Goal: Task Accomplishment & Management: Complete application form

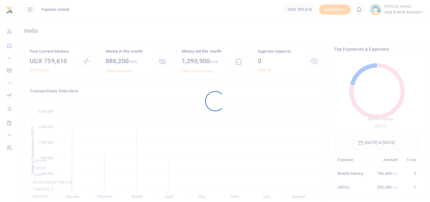
scroll to position [85, 81]
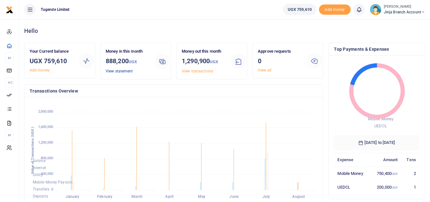
click at [126, 69] on link "View statement" at bounding box center [119, 71] width 27 height 4
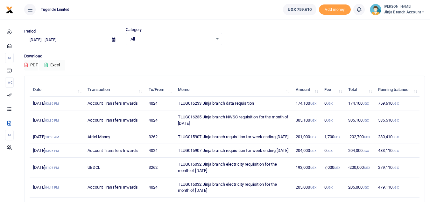
scroll to position [32, 0]
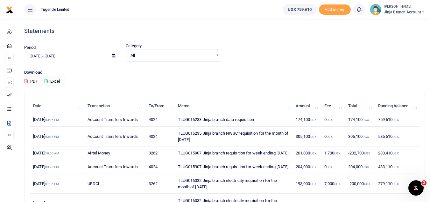
click at [412, 11] on span "Jinja branch account" at bounding box center [404, 12] width 41 height 6
click at [409, 25] on link "Switch accounts" at bounding box center [400, 23] width 50 height 9
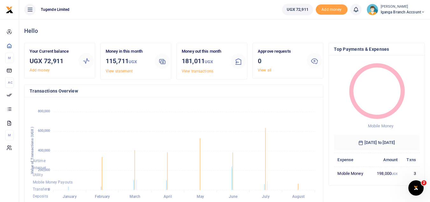
click at [113, 70] on link "View statement" at bounding box center [119, 71] width 27 height 4
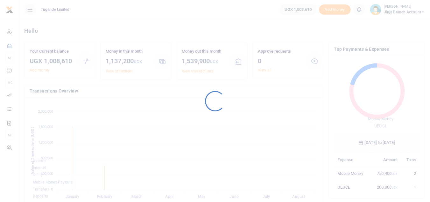
scroll to position [85, 81]
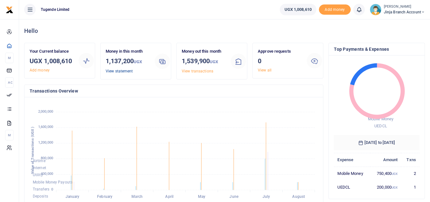
click at [123, 70] on link "View statement" at bounding box center [119, 71] width 27 height 4
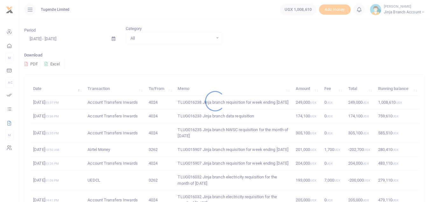
scroll to position [32, 0]
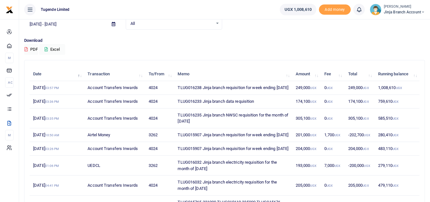
click at [419, 11] on span "Jinja branch account" at bounding box center [404, 12] width 41 height 6
click at [395, 24] on link "Switch accounts" at bounding box center [400, 23] width 50 height 9
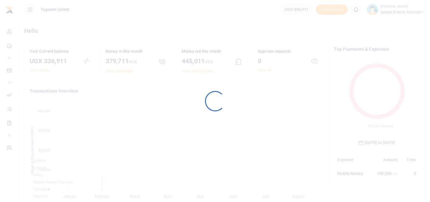
scroll to position [85, 81]
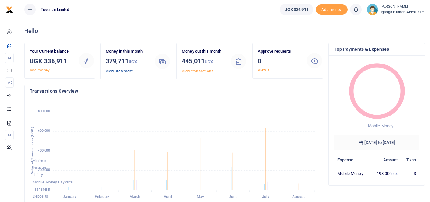
drag, startPoint x: 121, startPoint y: 70, endPoint x: 125, endPoint y: 70, distance: 4.5
click at [122, 70] on link "View statement" at bounding box center [119, 71] width 27 height 4
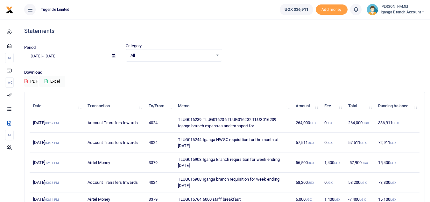
click at [267, 118] on td "TLUG016239 TLUG016236 TLUG016232 TLUG016239 Iganga branch expenses and transpor…" at bounding box center [233, 123] width 118 height 20
copy td "TLUG016239"
click at [244, 119] on td "TLUG016239 TLUG016236 TLUG016232 TLUG016239 Iganga branch expenses and transpor…" at bounding box center [233, 123] width 118 height 20
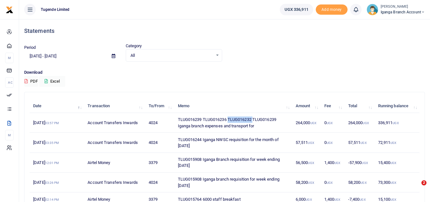
copy td "TLUG016232"
click at [212, 121] on td "TLUG016239 TLUG016236 TLUG016232 TLUG016239 Iganga branch expenses and transpor…" at bounding box center [233, 123] width 118 height 20
copy td "TLUG016236"
click at [191, 121] on td "TLUG016239 TLUG016236 TLUG016232 TLUG016239 Iganga branch expenses and transpor…" at bounding box center [233, 123] width 118 height 20
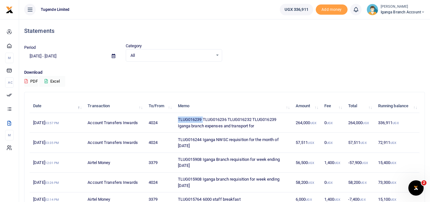
click at [191, 121] on td "TLUG016239 TLUG016236 TLUG016232 TLUG016239 Iganga branch expenses and transpor…" at bounding box center [233, 123] width 118 height 20
copy td "TLUG016239"
click at [264, 58] on div "Period 07/24/2025 - 08/22/2025 Category All Select an option... All Credit Debi…" at bounding box center [225, 52] width 406 height 19
click at [417, 10] on span "Iganga Branch Account" at bounding box center [403, 12] width 44 height 6
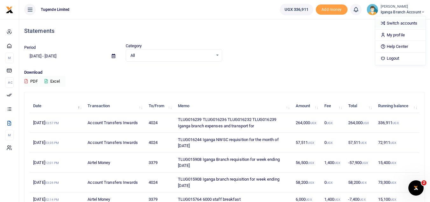
click at [401, 21] on link "Switch accounts" at bounding box center [401, 23] width 50 height 9
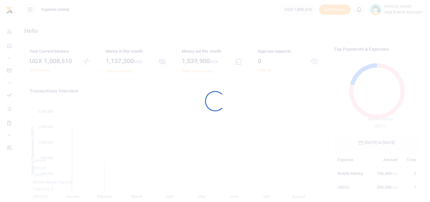
scroll to position [5, 5]
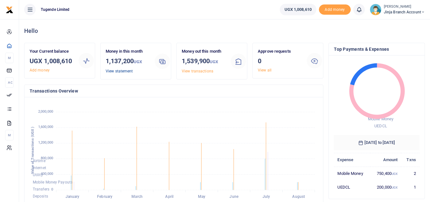
click at [124, 72] on link "View statement" at bounding box center [119, 71] width 27 height 4
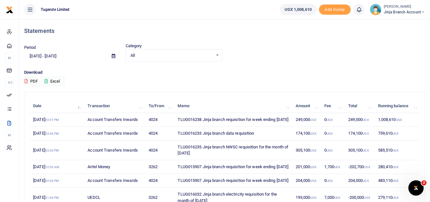
click at [414, 11] on span "Jinja branch account" at bounding box center [404, 12] width 41 height 6
click at [399, 23] on link "Switch accounts" at bounding box center [400, 23] width 50 height 9
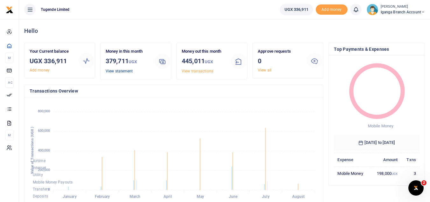
click at [123, 70] on link "View statement" at bounding box center [119, 71] width 27 height 4
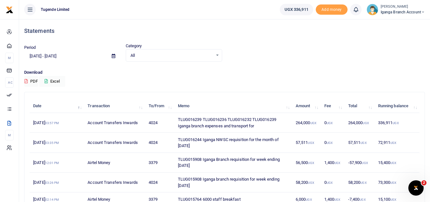
drag, startPoint x: 192, startPoint y: 98, endPoint x: 124, endPoint y: 99, distance: 67.9
click at [112, 99] on div "Date Transaction To/From Memo Amount Fee Total Running balance [DATE] 03:57 PM …" at bounding box center [225, 192] width 390 height 191
drag, startPoint x: 151, startPoint y: 106, endPoint x: 203, endPoint y: 116, distance: 52.6
click at [203, 116] on table "Date Transaction To/From Memo Amount Fee Total Running balance 22nd Aug 2025 03…" at bounding box center [225, 192] width 390 height 187
click at [191, 105] on th "Memo" at bounding box center [233, 106] width 118 height 14
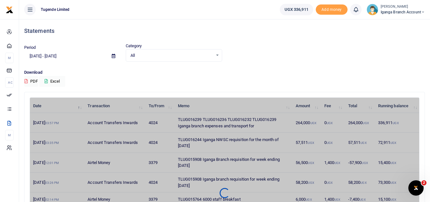
click at [196, 106] on div at bounding box center [225, 193] width 390 height 182
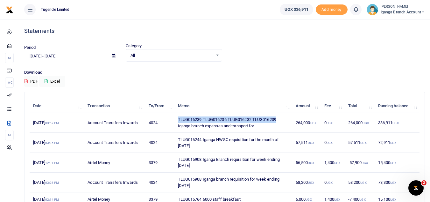
drag, startPoint x: 176, startPoint y: 120, endPoint x: 288, endPoint y: 114, distance: 111.3
click at [288, 114] on td "TLUG016239 TLUG016236 TLUG016232 TLUG016239 Iganga branch expenses and transpor…" at bounding box center [233, 123] width 118 height 20
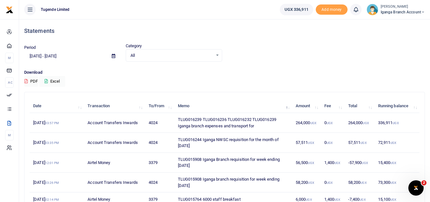
click at [239, 97] on div "Date Transaction To/From Memo Amount Fee Total Running balance 22nd Aug 2025 03…" at bounding box center [225, 192] width 390 height 191
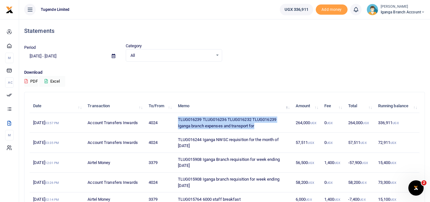
drag, startPoint x: 175, startPoint y: 121, endPoint x: 290, endPoint y: 130, distance: 115.3
click at [290, 130] on td "TLUG016239 TLUG016236 TLUG016232 TLUG016239 Iganga branch expenses and transpor…" at bounding box center [233, 123] width 118 height 20
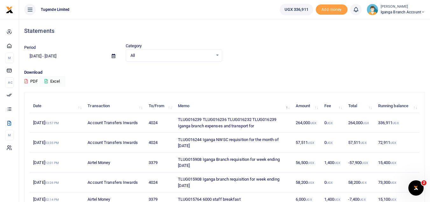
click at [256, 79] on div "Download PDF Excel" at bounding box center [224, 78] width 401 height 18
click at [239, 119] on td "TLUG016239 TLUG016236 TLUG016232 TLUG016239 Iganga branch expenses and transpor…" at bounding box center [233, 123] width 118 height 20
click at [268, 89] on div "Statements Period 07/24/2025 - 08/22/2025 Category All Select an option... All …" at bounding box center [225, 164] width 406 height 290
click at [254, 58] on div "Period 07/24/2025 - 08/22/2025 Category All Select an option... All Credit Debi…" at bounding box center [225, 52] width 406 height 19
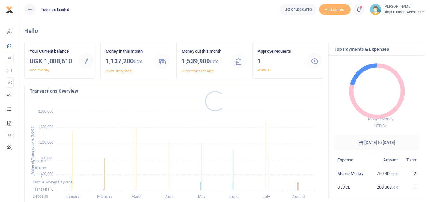
scroll to position [85, 81]
click at [268, 70] on div at bounding box center [215, 101] width 430 height 202
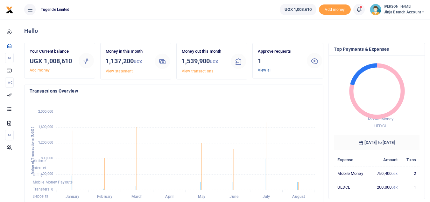
click at [267, 69] on link "View all" at bounding box center [265, 70] width 14 height 4
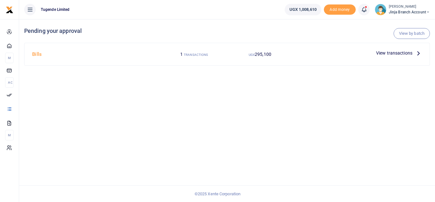
click at [422, 51] on icon at bounding box center [418, 52] width 7 height 7
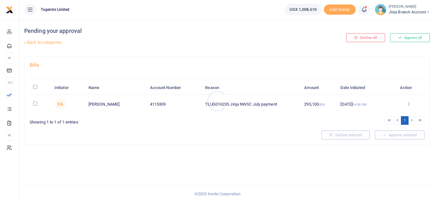
click at [410, 104] on div at bounding box center [217, 101] width 435 height 202
click at [408, 104] on icon at bounding box center [409, 103] width 4 height 4
click at [380, 115] on link "Approve" at bounding box center [386, 114] width 50 height 9
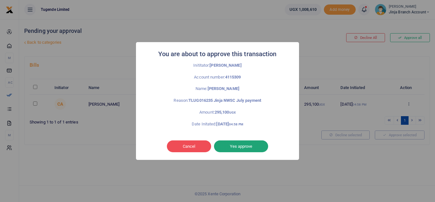
click at [246, 147] on button "Yes approve" at bounding box center [241, 146] width 54 height 12
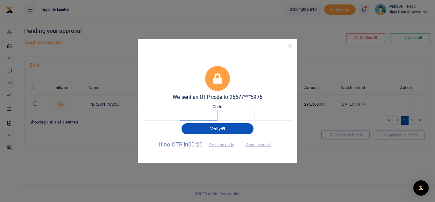
click at [185, 115] on input "text" at bounding box center [198, 115] width 37 height 11
type input "6"
type input "4"
type input "6"
click at [172, 115] on input "text" at bounding box center [161, 115] width 37 height 11
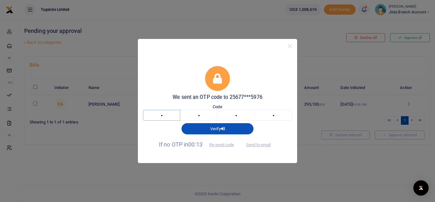
type input "6"
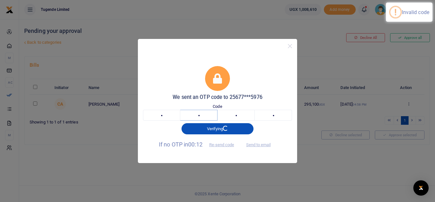
type input "4"
type input "6"
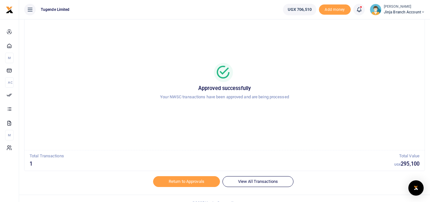
scroll to position [27, 0]
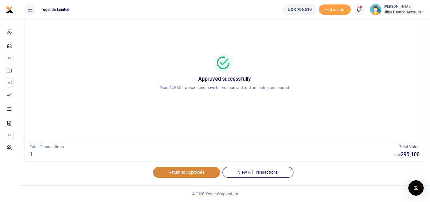
click at [191, 173] on link "Return to Approvals" at bounding box center [186, 172] width 67 height 11
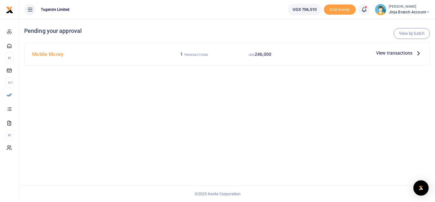
click at [419, 53] on icon at bounding box center [418, 52] width 7 height 7
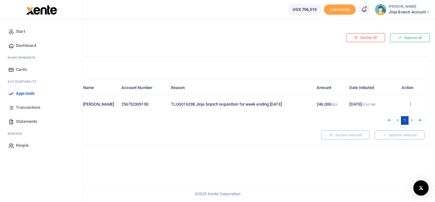
click at [35, 45] on span "Dashboard" at bounding box center [26, 45] width 20 height 6
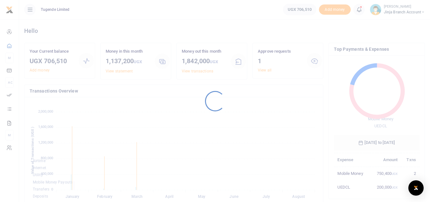
scroll to position [5, 5]
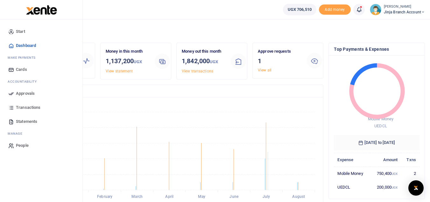
click at [33, 107] on span "Transactions" at bounding box center [28, 107] width 25 height 6
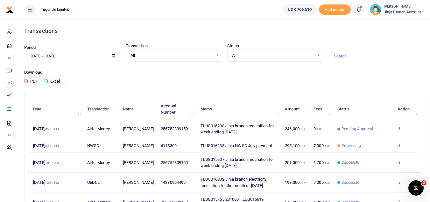
click at [400, 130] on icon at bounding box center [400, 128] width 4 height 4
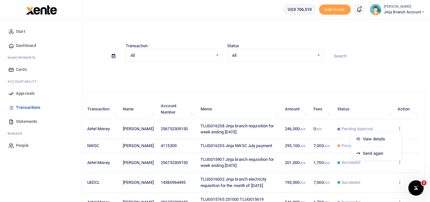
click at [34, 44] on span "Dashboard" at bounding box center [26, 45] width 20 height 6
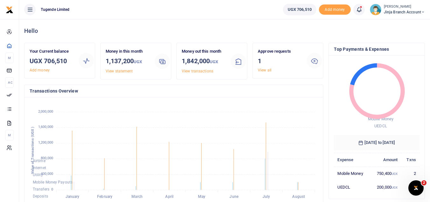
click at [268, 71] on div at bounding box center [215, 101] width 430 height 202
click at [270, 71] on link "View all" at bounding box center [265, 70] width 14 height 4
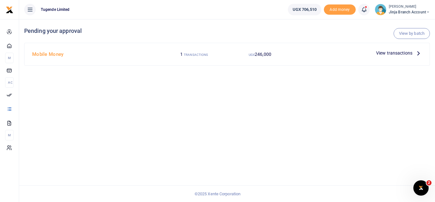
click at [416, 50] on icon at bounding box center [418, 52] width 7 height 7
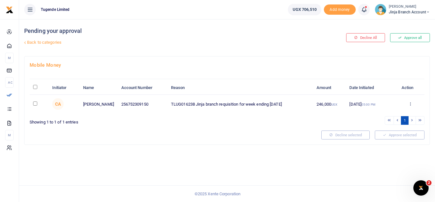
click at [411, 104] on icon at bounding box center [410, 103] width 4 height 4
click at [376, 117] on link "Approve" at bounding box center [387, 114] width 50 height 9
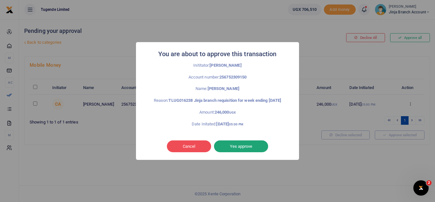
click at [228, 150] on button "Yes approve" at bounding box center [241, 146] width 54 height 12
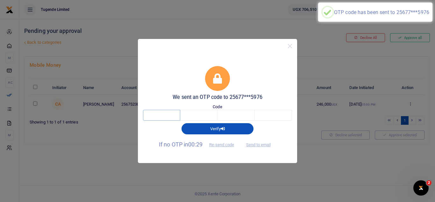
click at [171, 111] on input "text" at bounding box center [161, 115] width 37 height 11
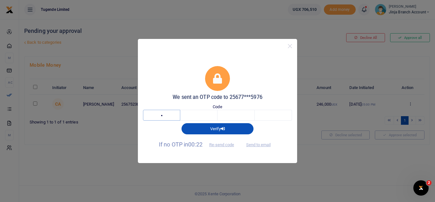
type input "6"
type input "7"
type input "2"
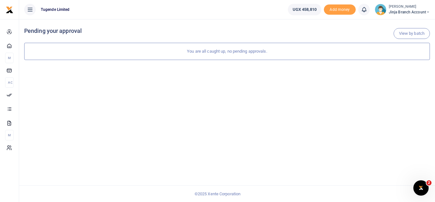
click at [406, 12] on span "Jinja branch account" at bounding box center [409, 12] width 41 height 6
click at [401, 26] on link "Switch accounts" at bounding box center [405, 23] width 50 height 9
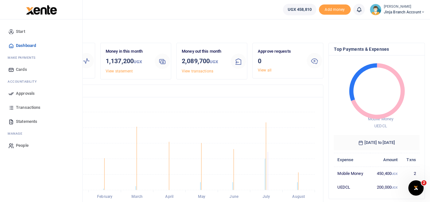
click at [27, 105] on span "Transactions" at bounding box center [28, 107] width 25 height 6
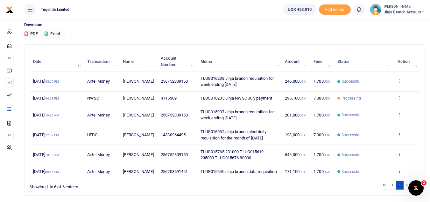
scroll to position [64, 0]
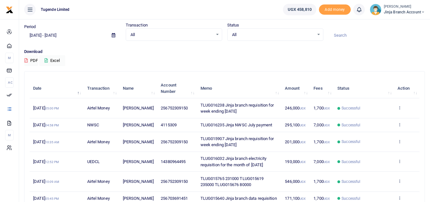
scroll to position [32, 0]
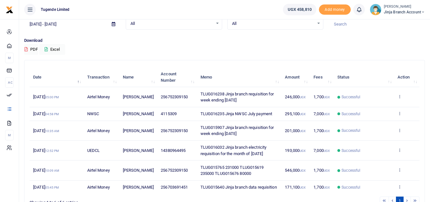
click at [419, 11] on span "Jinja branch account" at bounding box center [404, 12] width 41 height 6
click at [398, 25] on link "Switch accounts" at bounding box center [400, 23] width 50 height 9
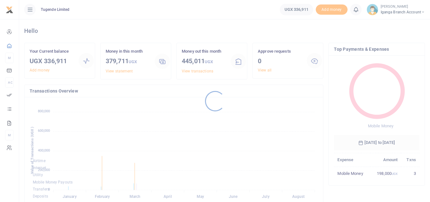
scroll to position [5, 5]
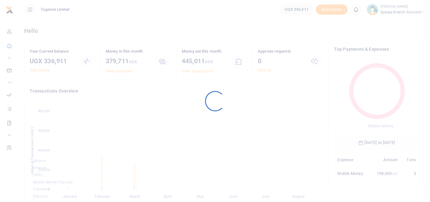
scroll to position [5, 5]
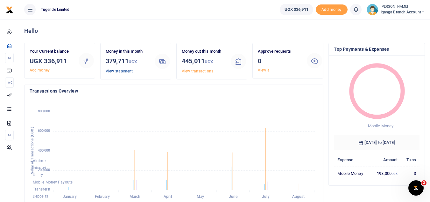
click at [130, 71] on link "View statement" at bounding box center [119, 71] width 27 height 4
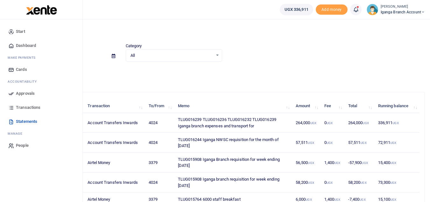
click at [33, 47] on span "Dashboard" at bounding box center [26, 45] width 20 height 6
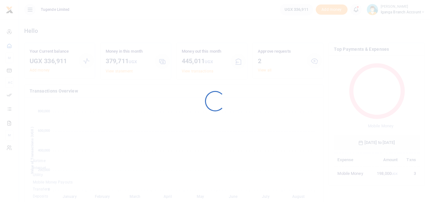
scroll to position [5, 5]
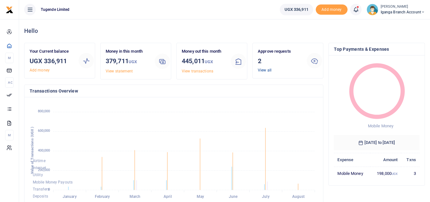
click at [266, 70] on link "View all" at bounding box center [265, 70] width 14 height 4
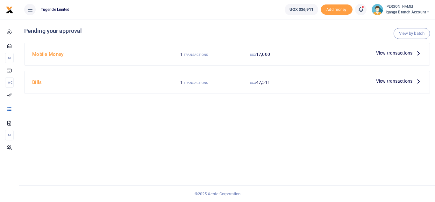
click at [417, 52] on icon at bounding box center [418, 52] width 7 height 7
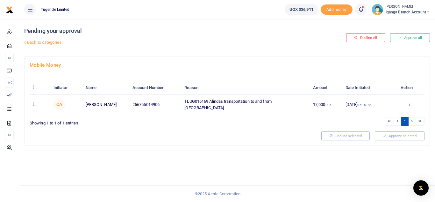
click at [411, 102] on icon at bounding box center [410, 104] width 4 height 4
click at [385, 113] on link "Approve" at bounding box center [386, 114] width 50 height 9
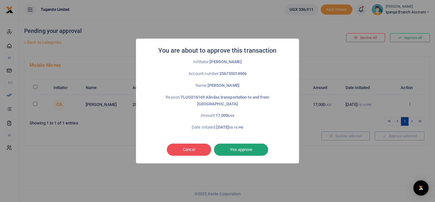
click at [238, 143] on button "Yes approve" at bounding box center [241, 149] width 54 height 12
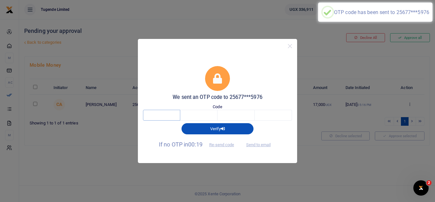
click at [163, 113] on input "text" at bounding box center [161, 115] width 37 height 11
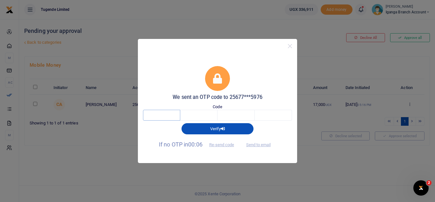
click at [170, 114] on input "text" at bounding box center [161, 115] width 37 height 11
type input "4"
type input "8"
type input "2"
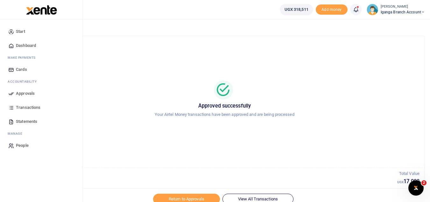
click at [35, 43] on span "Dashboard" at bounding box center [26, 45] width 20 height 6
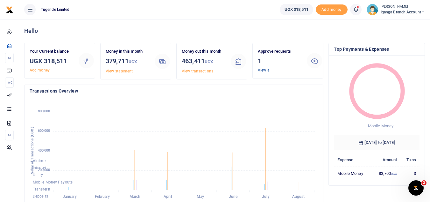
click at [263, 68] on link "View all" at bounding box center [265, 70] width 14 height 4
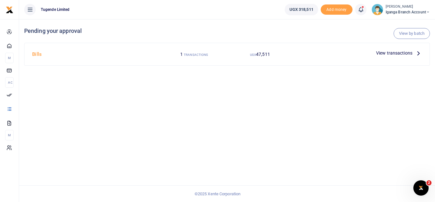
click at [414, 52] on p "View transactions" at bounding box center [399, 52] width 46 height 7
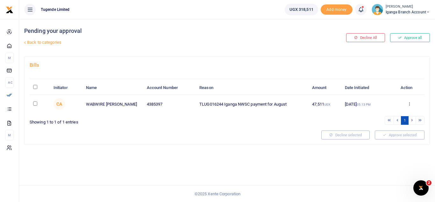
click at [411, 102] on icon at bounding box center [409, 103] width 4 height 4
click at [383, 115] on link "Approve" at bounding box center [386, 114] width 50 height 9
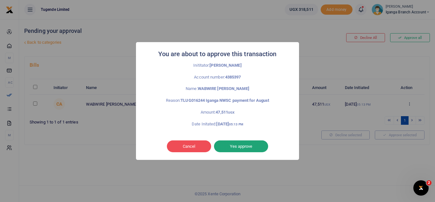
click at [242, 147] on button "Yes approve" at bounding box center [241, 146] width 54 height 12
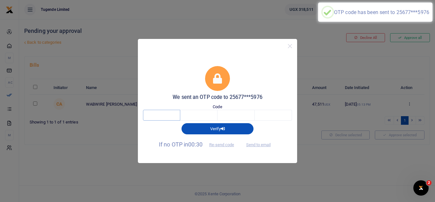
click at [163, 113] on input "text" at bounding box center [161, 115] width 37 height 11
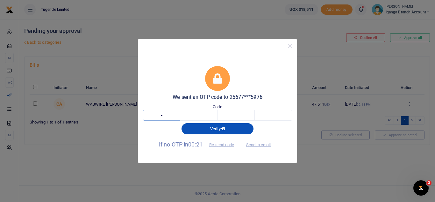
type input "3"
type input "7"
type input "2"
type input "7"
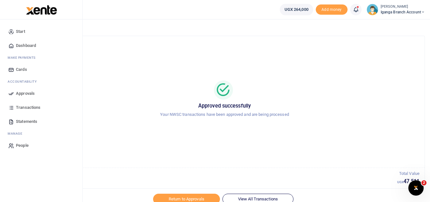
click at [28, 44] on span "Dashboard" at bounding box center [26, 45] width 20 height 6
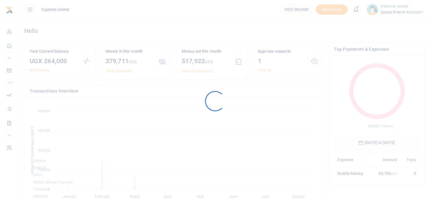
scroll to position [5, 5]
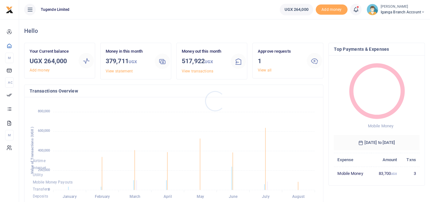
click at [266, 71] on div at bounding box center [215, 101] width 430 height 202
click at [268, 68] on link "View all" at bounding box center [265, 70] width 14 height 4
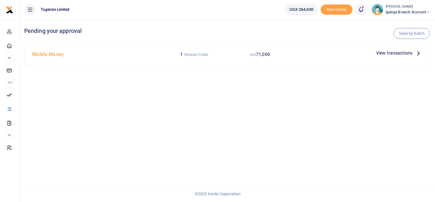
click at [417, 54] on icon at bounding box center [418, 52] width 7 height 7
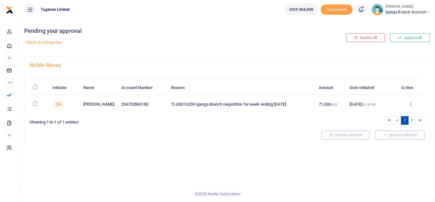
click at [411, 104] on icon at bounding box center [410, 103] width 4 height 4
click at [390, 113] on link "Approve" at bounding box center [387, 114] width 50 height 9
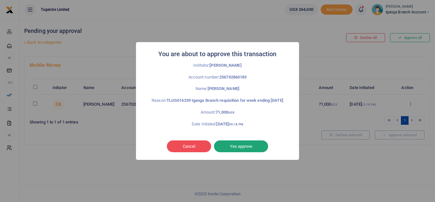
click at [232, 145] on button "Yes approve" at bounding box center [241, 146] width 54 height 12
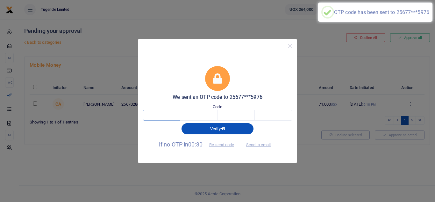
click at [161, 118] on input "text" at bounding box center [161, 115] width 37 height 11
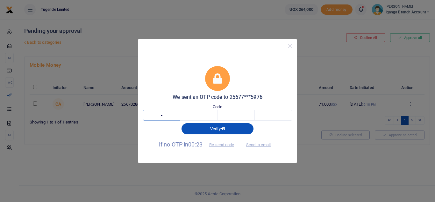
type input "3"
type input "7"
type input "2"
type input "7"
click at [158, 113] on input "3" at bounding box center [161, 115] width 37 height 11
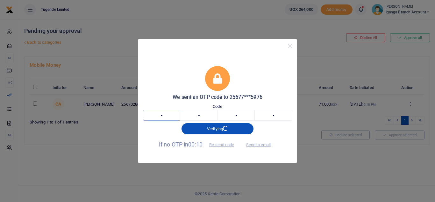
type input "6"
type input "8"
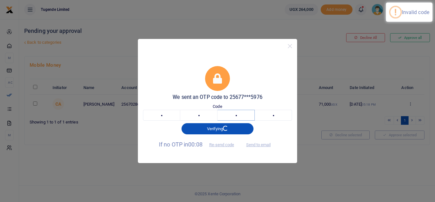
type input "4"
type input "5"
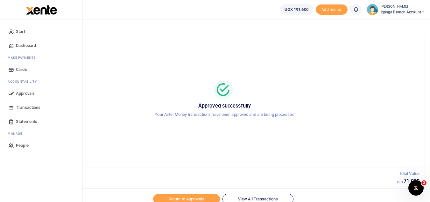
click at [31, 42] on span "Dashboard" at bounding box center [26, 45] width 20 height 6
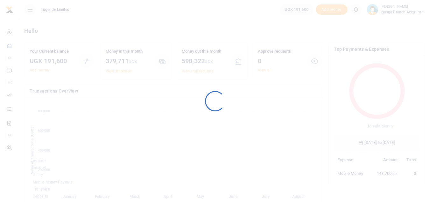
scroll to position [5, 5]
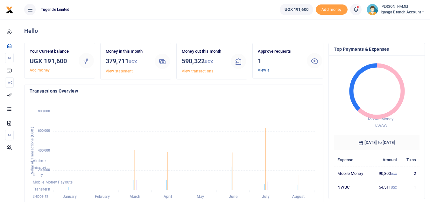
click at [263, 69] on link "View all" at bounding box center [265, 70] width 14 height 4
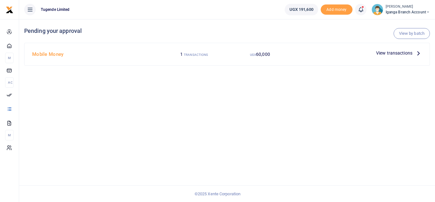
click at [419, 53] on icon at bounding box center [418, 52] width 7 height 7
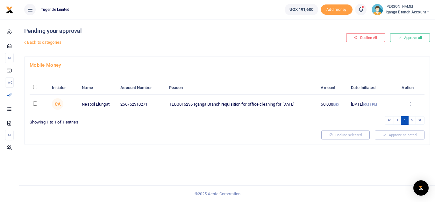
click at [411, 100] on div at bounding box center [217, 101] width 435 height 202
click at [410, 102] on icon at bounding box center [411, 103] width 4 height 4
click at [386, 114] on link "Approve" at bounding box center [387, 114] width 50 height 9
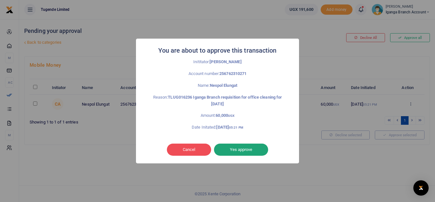
click at [244, 148] on button "Yes approve" at bounding box center [241, 149] width 54 height 12
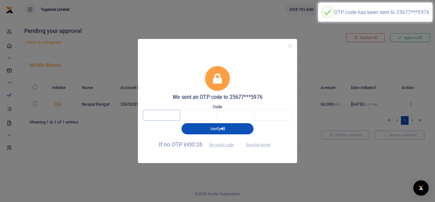
click at [167, 115] on input "text" at bounding box center [161, 115] width 37 height 11
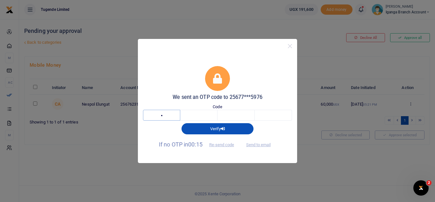
type input "6"
type input "4"
type input "5"
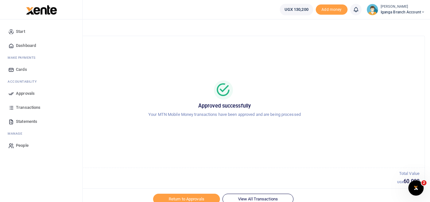
click at [31, 45] on span "Dashboard" at bounding box center [26, 45] width 20 height 6
